Goal: Task Accomplishment & Management: Use online tool/utility

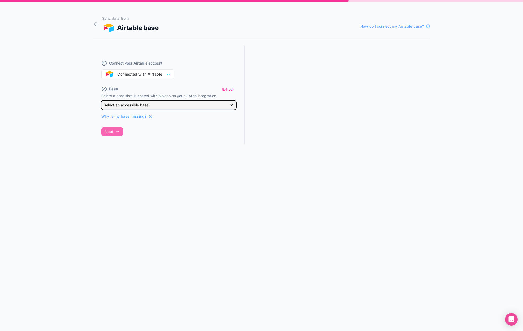
click at [178, 105] on div "Select an accessible base" at bounding box center [168, 105] width 134 height 8
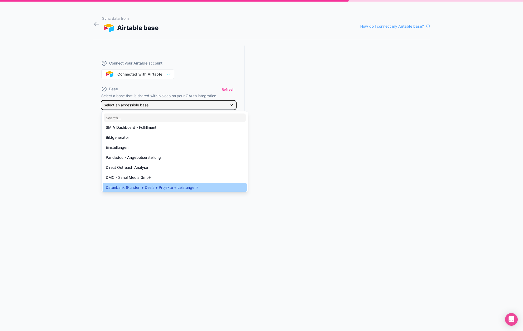
scroll to position [175, 0]
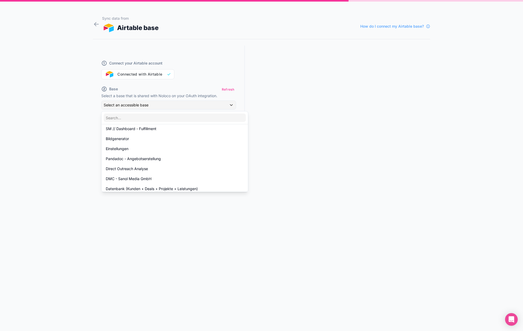
click at [127, 108] on div at bounding box center [261, 165] width 523 height 331
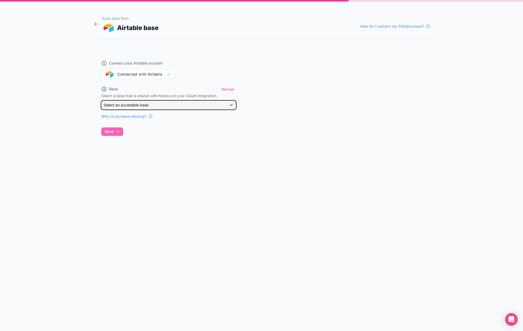
click at [133, 108] on span "Select an accessible base" at bounding box center [126, 105] width 45 height 5
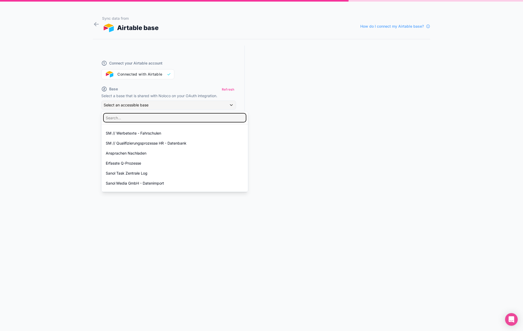
click at [131, 119] on input "text" at bounding box center [175, 118] width 142 height 8
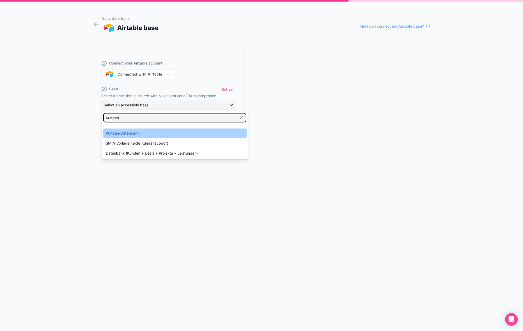
type input "Kunden"
click at [108, 129] on div "Kunden-Datenbank" at bounding box center [175, 133] width 144 height 9
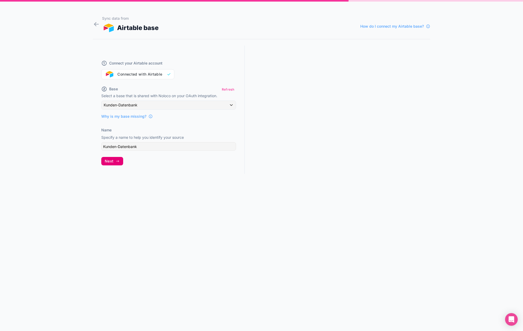
click at [115, 162] on icon "button" at bounding box center [117, 161] width 4 height 4
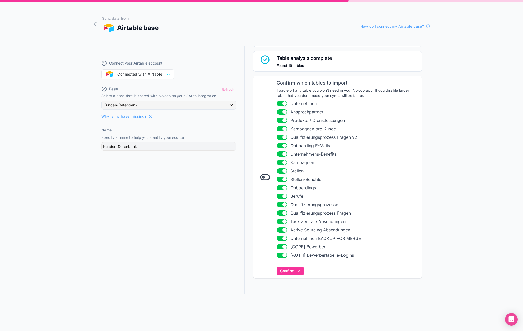
scroll to position [37, 0]
click at [292, 270] on span "Confirm" at bounding box center [287, 270] width 14 height 5
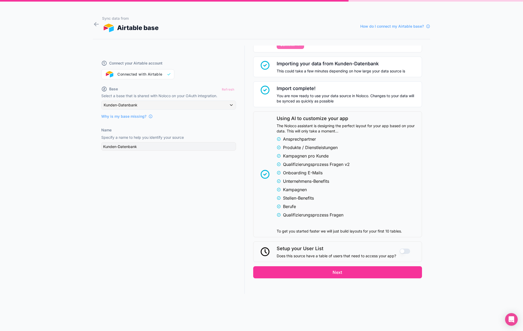
scroll to position [264, 0]
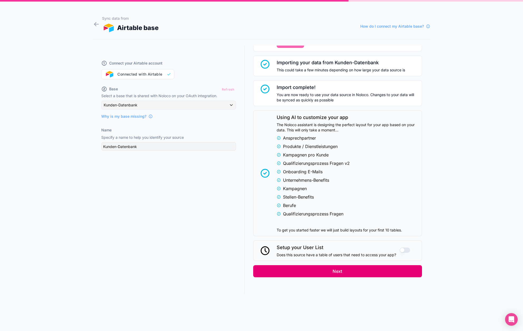
click at [342, 270] on button "Next" at bounding box center [337, 271] width 169 height 12
